Goal: Task Accomplishment & Management: Complete application form

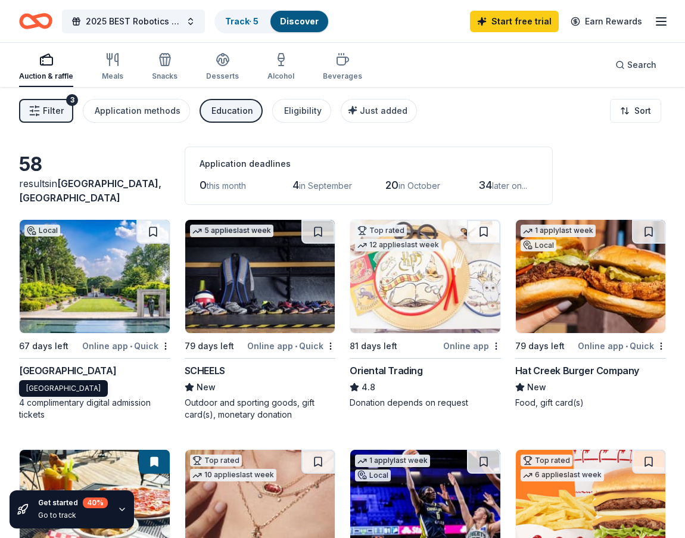
click at [51, 368] on div "[GEOGRAPHIC_DATA]" at bounding box center [67, 370] width 97 height 14
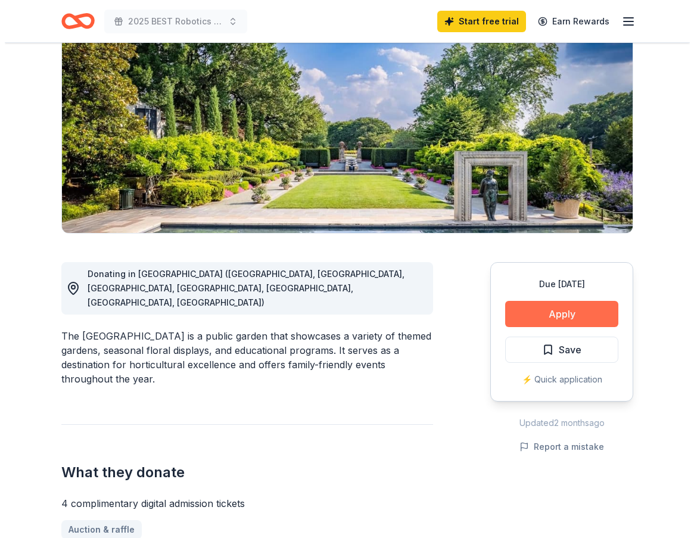
scroll to position [119, 0]
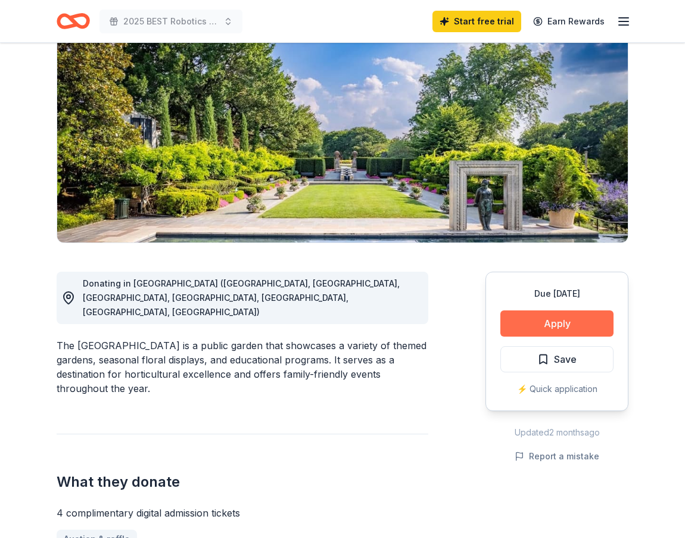
click at [539, 319] on button "Apply" at bounding box center [556, 323] width 113 height 26
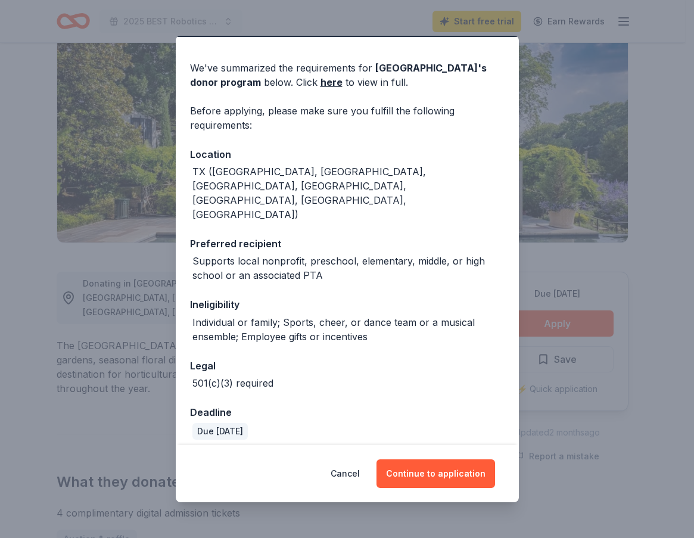
scroll to position [59, 0]
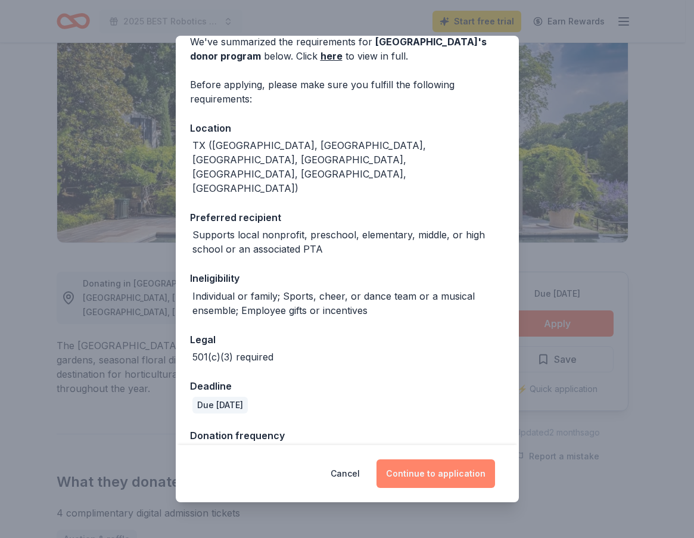
click at [443, 466] on button "Continue to application" at bounding box center [436, 473] width 119 height 29
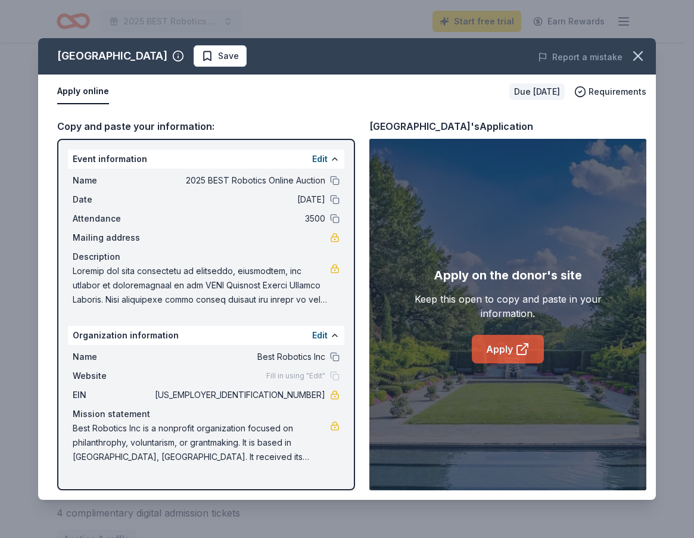
click at [514, 345] on link "Apply" at bounding box center [508, 349] width 72 height 29
